Goal: Transaction & Acquisition: Obtain resource

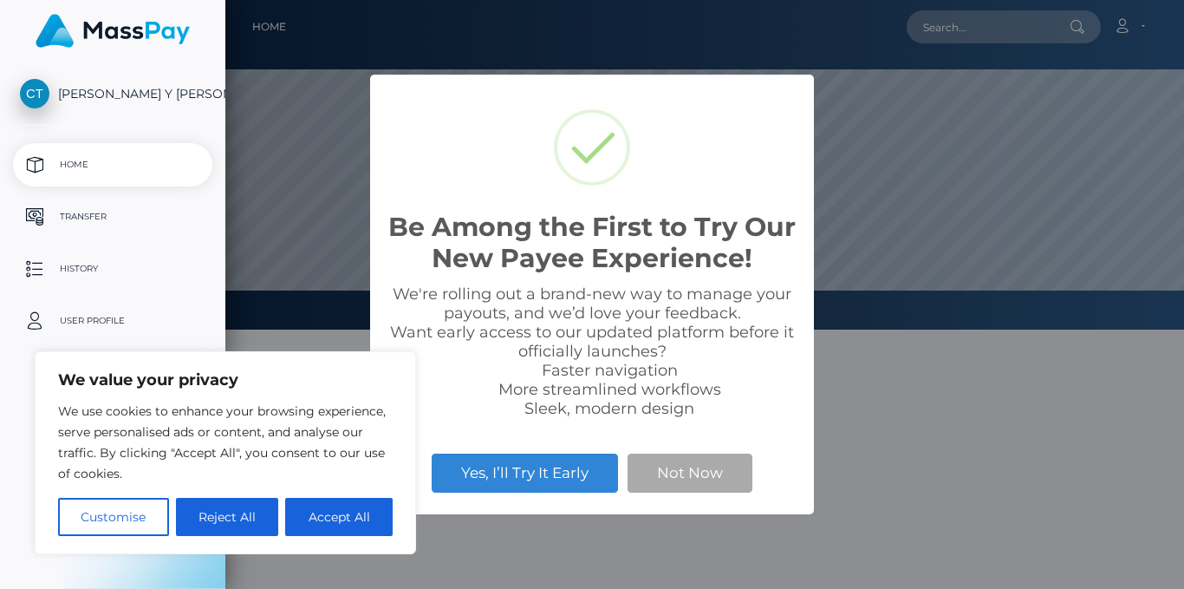
select select
click at [326, 511] on button "Accept All" at bounding box center [338, 517] width 107 height 38
checkbox input "true"
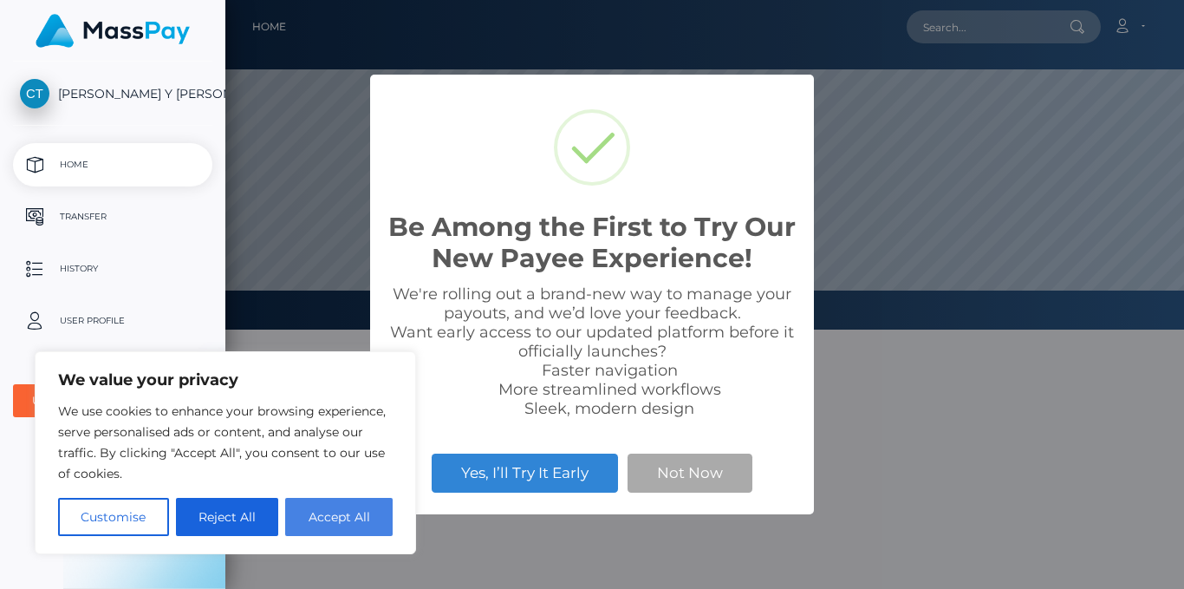
checkbox input "true"
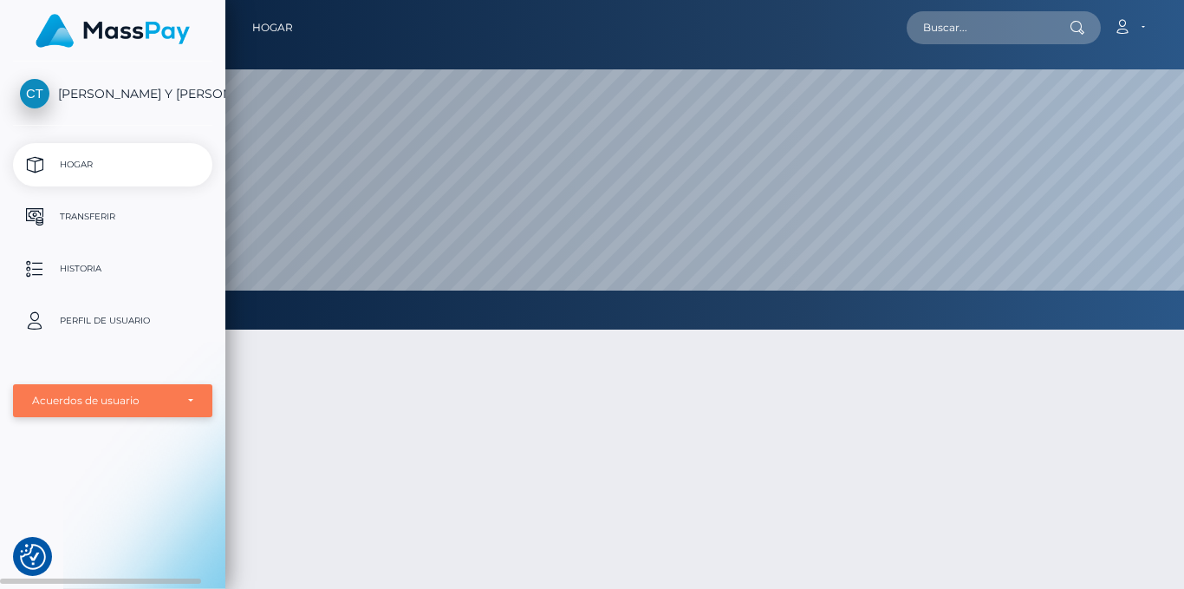
click at [126, 395] on font "Acuerdos de usuario" at bounding box center [85, 400] width 107 height 13
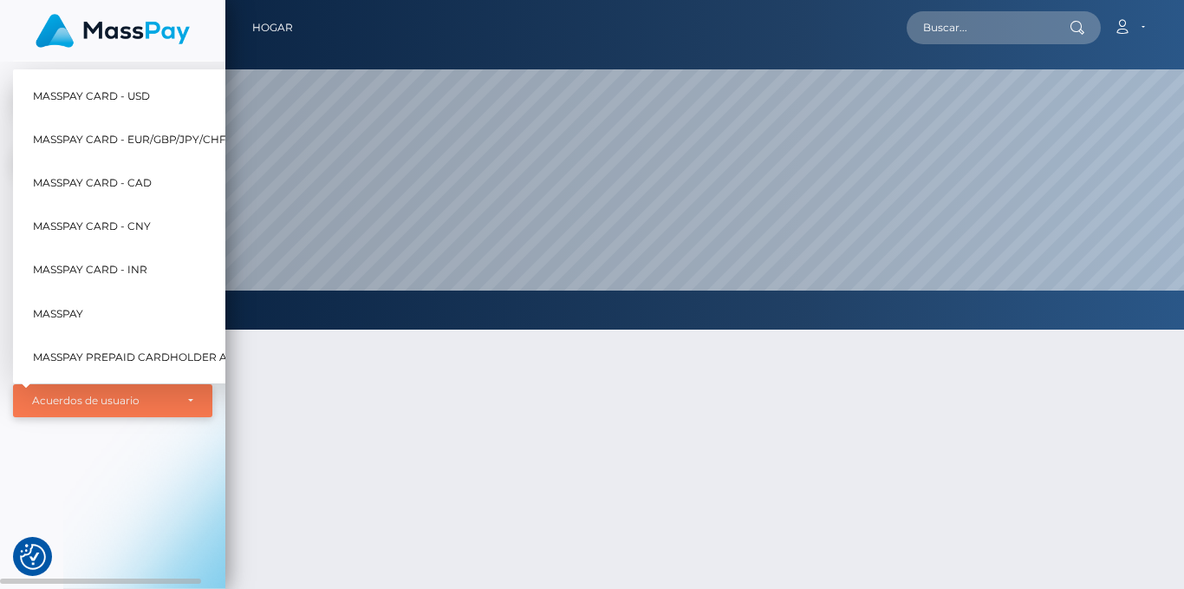
scroll to position [329, 959]
click at [157, 88] on font "Tarjeta MassPay - USD" at bounding box center [99, 94] width 133 height 13
select select "1"
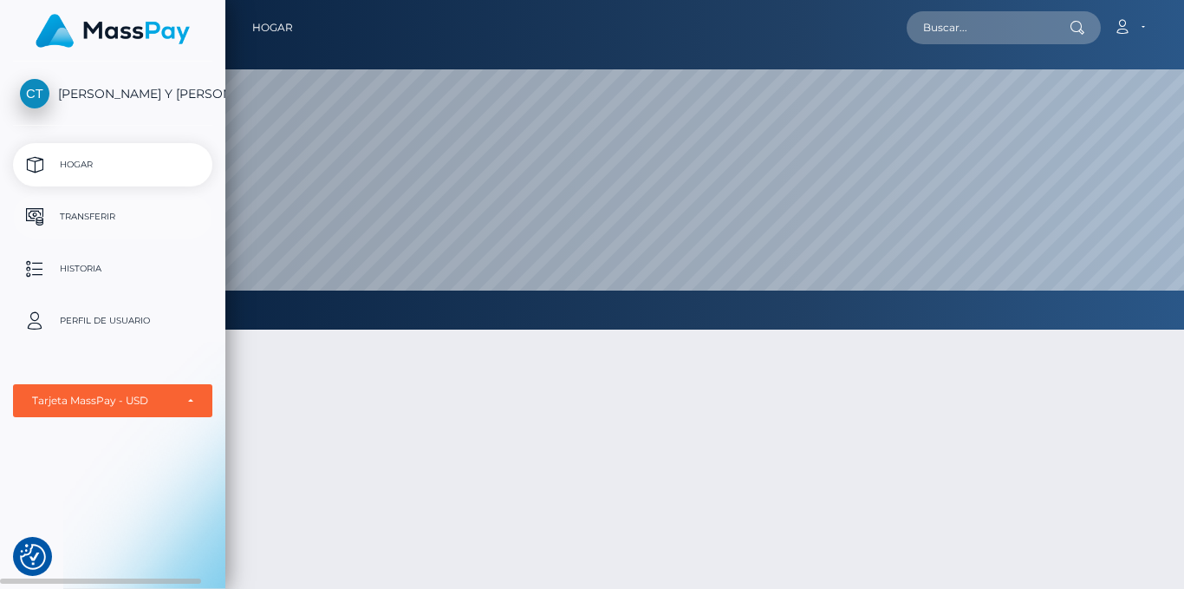
click at [100, 212] on font "Transferir" at bounding box center [87, 216] width 55 height 11
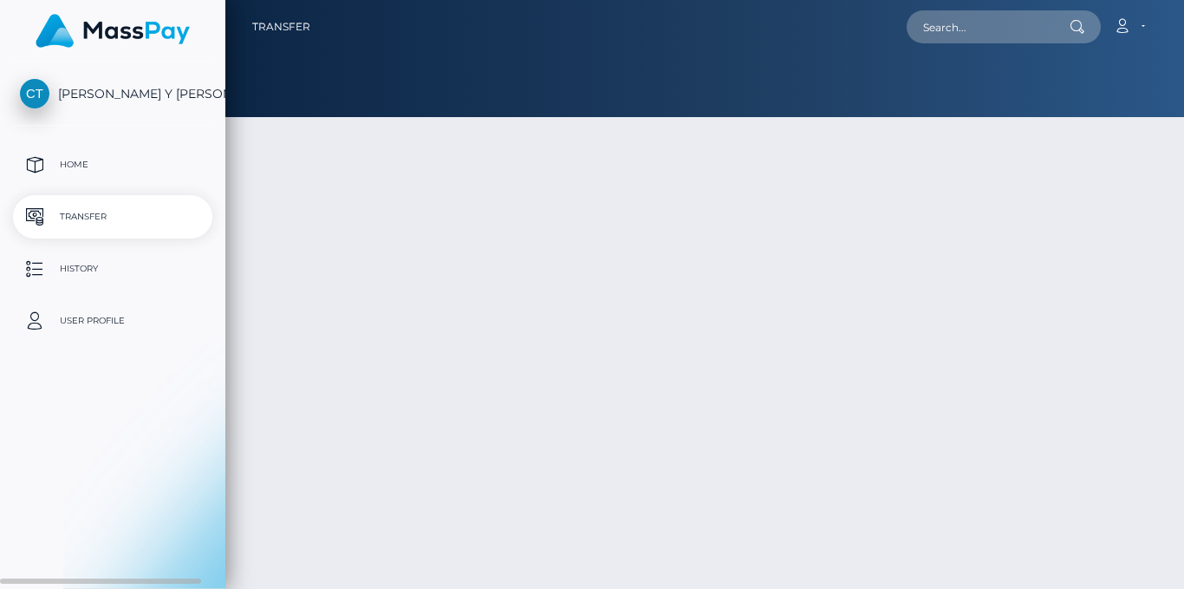
select select
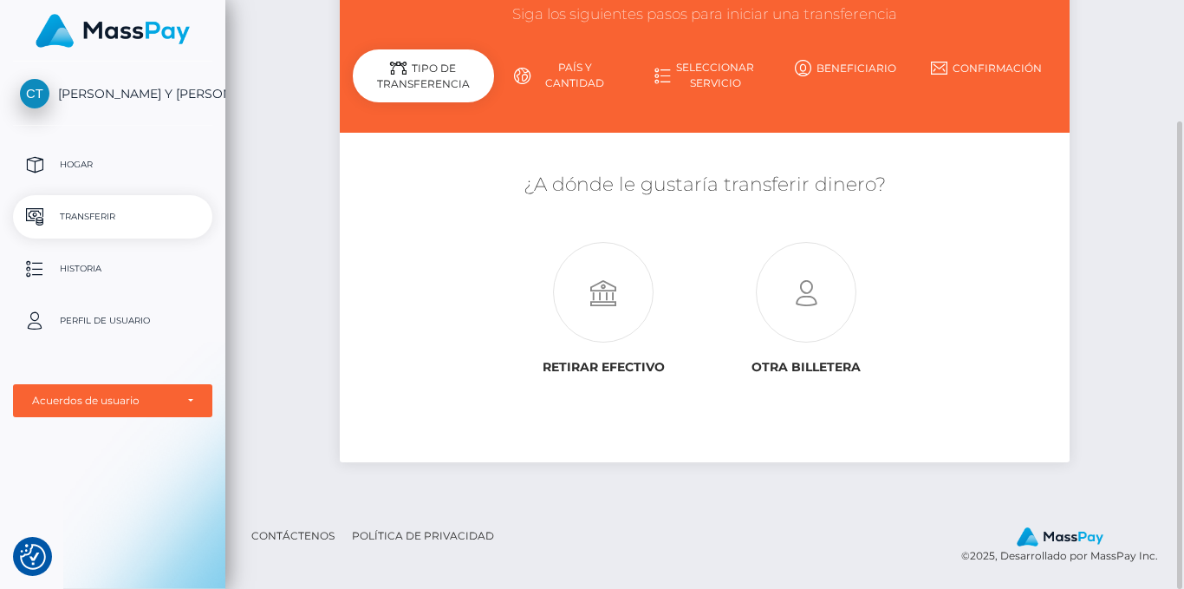
scroll to position [66, 0]
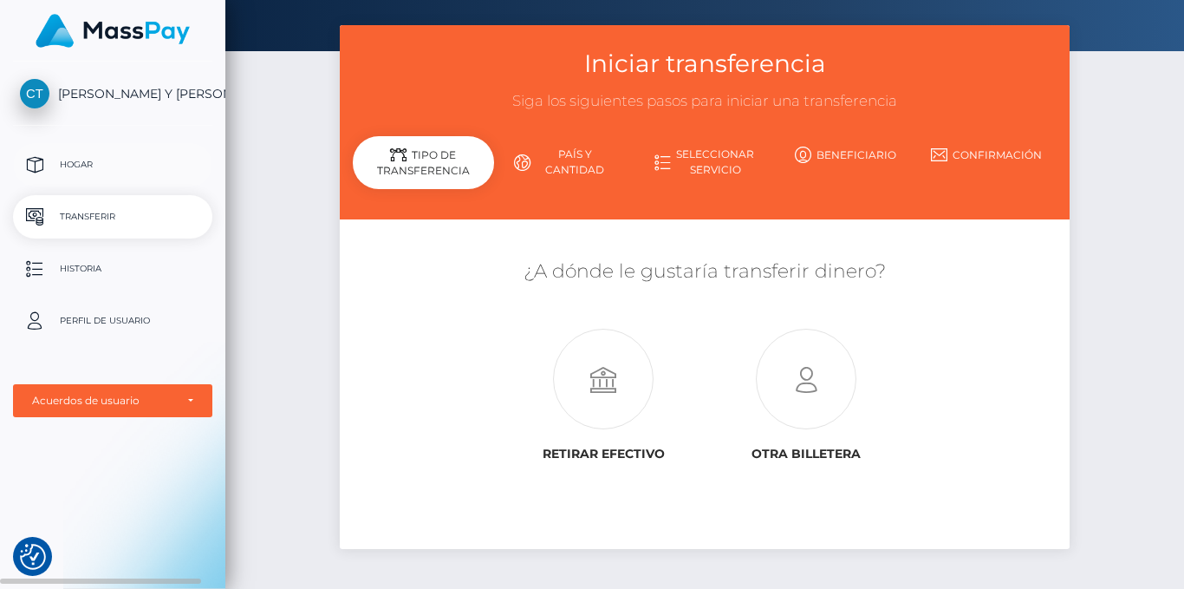
click at [118, 168] on p "Hogar" at bounding box center [113, 165] width 186 height 26
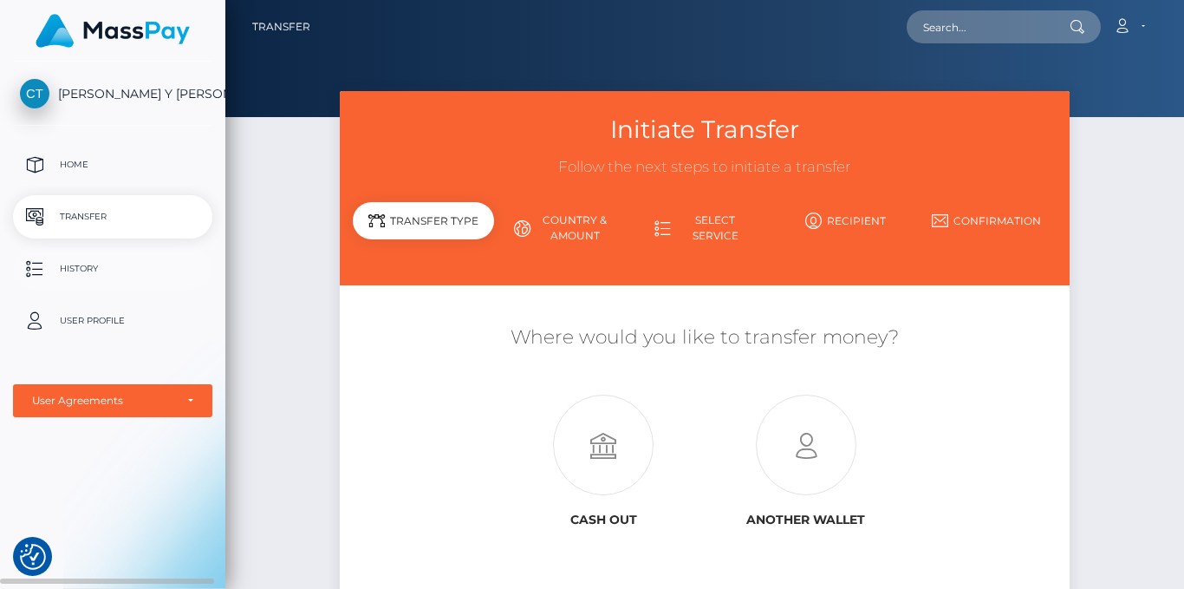
click at [114, 270] on p "History" at bounding box center [113, 269] width 186 height 26
click at [561, 224] on link "Country & Amount" at bounding box center [564, 227] width 140 height 45
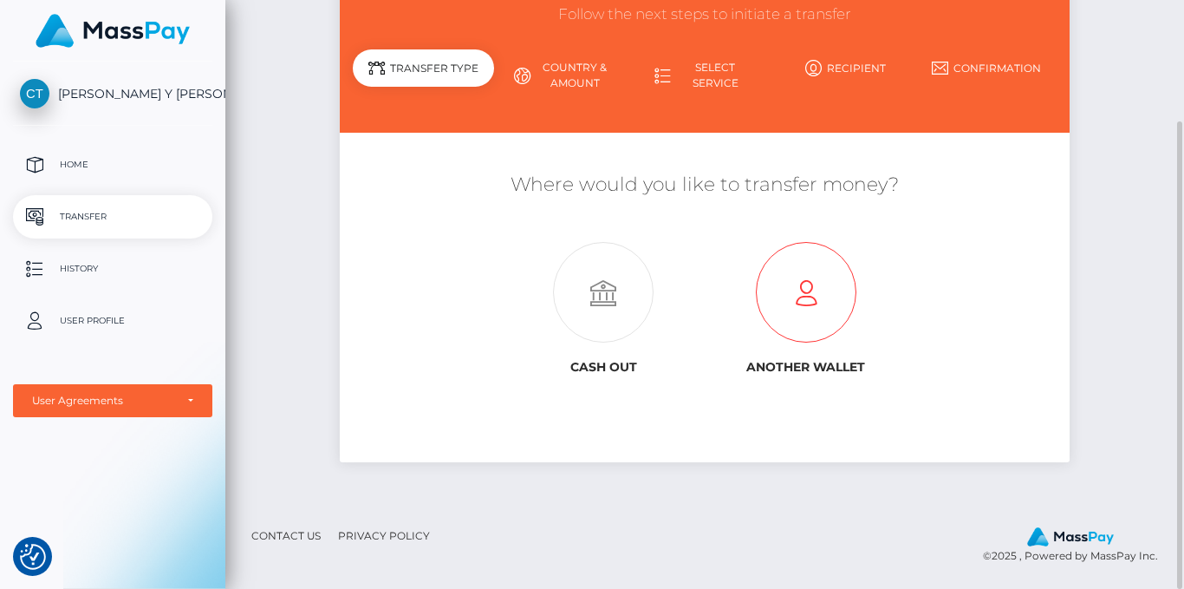
click at [784, 291] on icon at bounding box center [806, 293] width 203 height 101
